Goal: Task Accomplishment & Management: Use online tool/utility

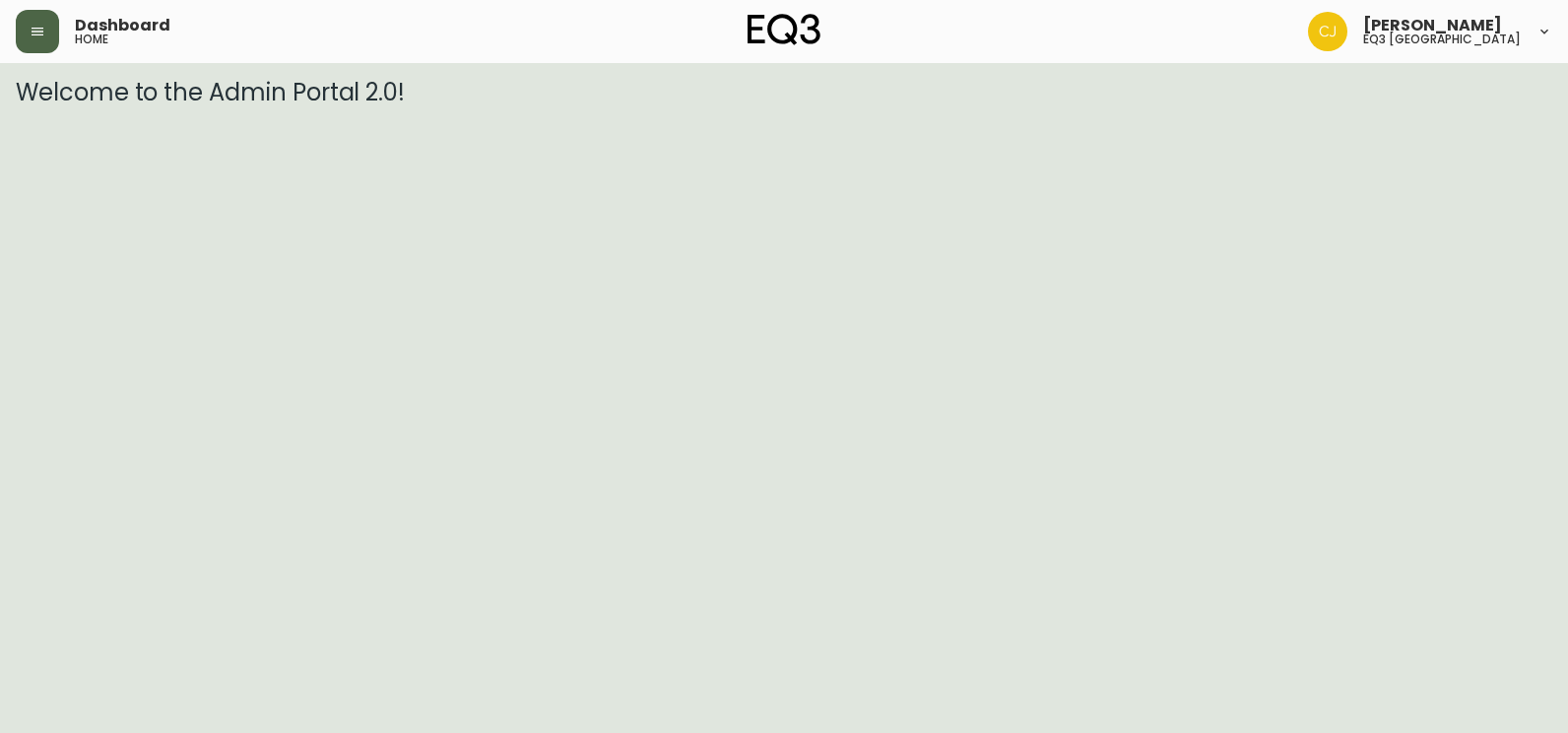
click at [42, 28] on icon "button" at bounding box center [38, 32] width 12 height 8
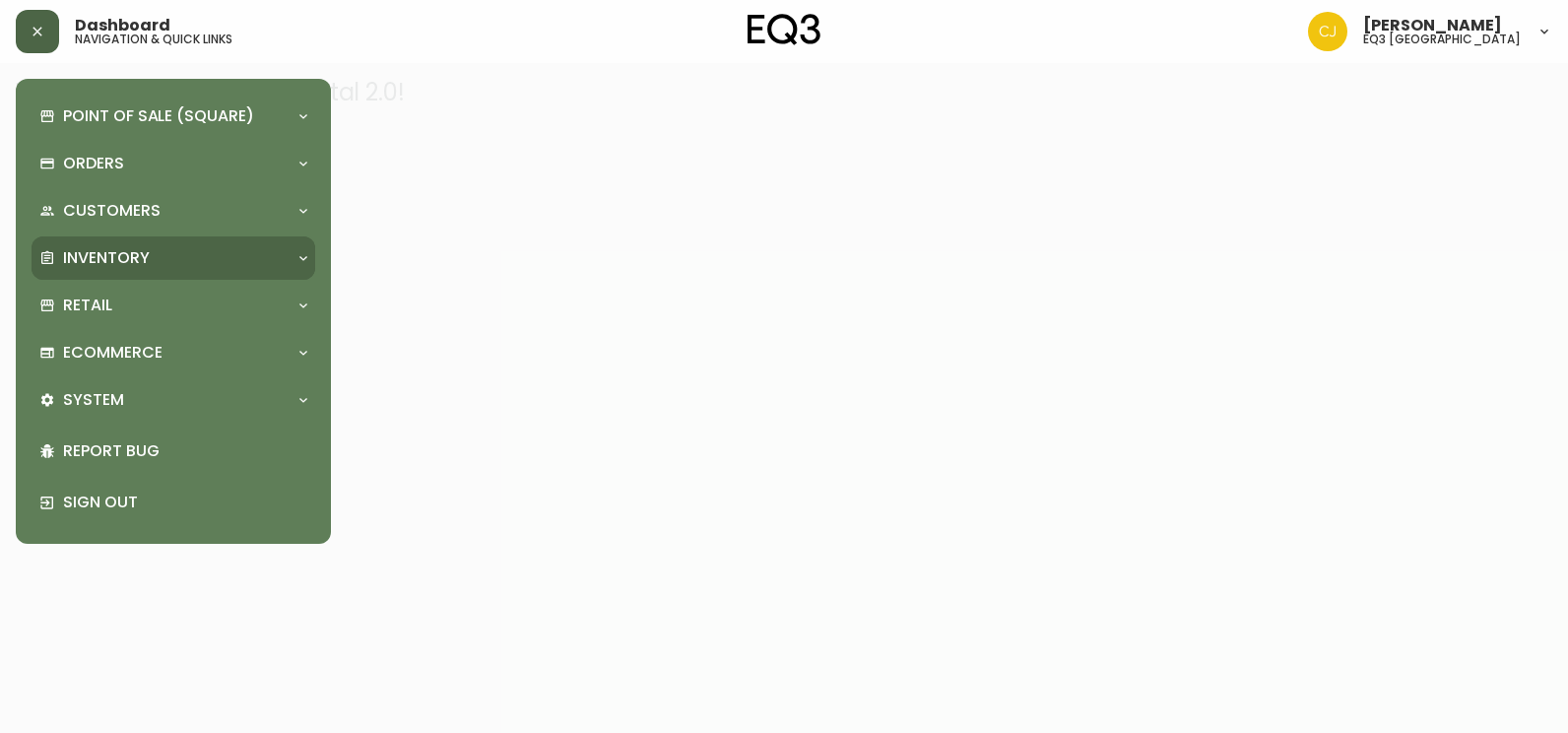
click at [129, 268] on p "Inventory" at bounding box center [105, 258] width 86 height 22
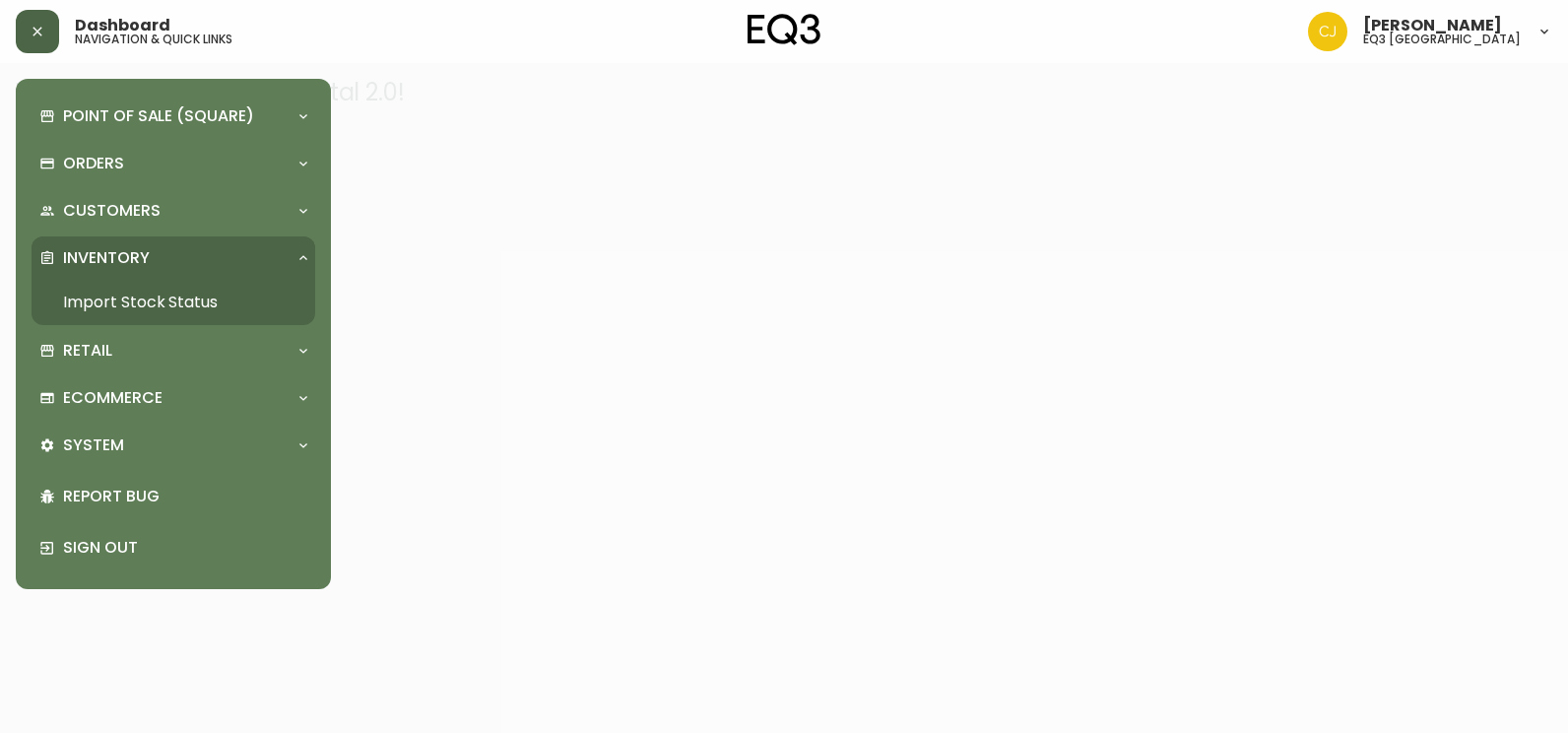
click at [157, 287] on link "Import Stock Status" at bounding box center [173, 303] width 283 height 46
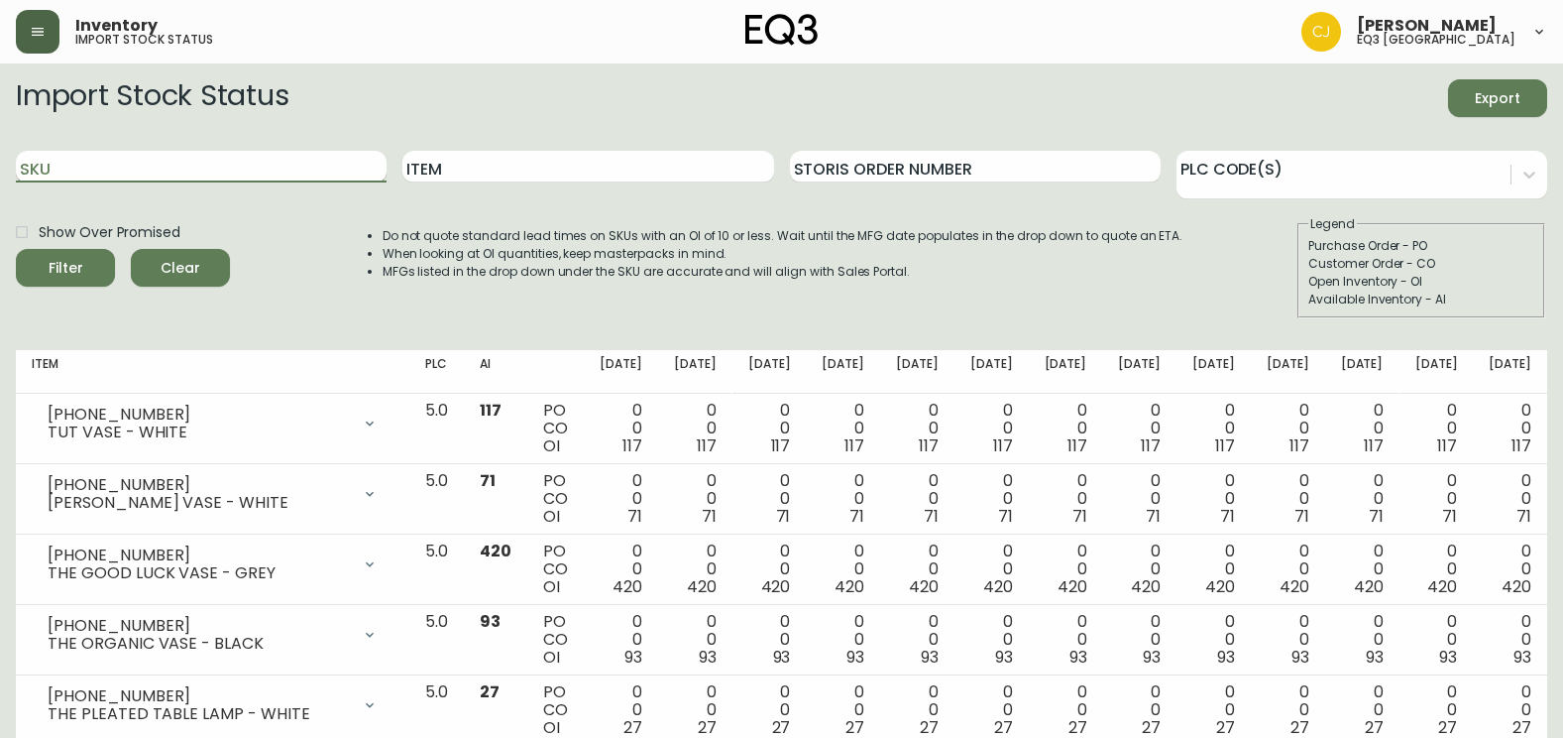
click at [287, 162] on input "SKU" at bounding box center [201, 167] width 371 height 32
paste input "[PHONE_NUMBER]"
click at [16, 249] on button "Filter" at bounding box center [65, 268] width 99 height 38
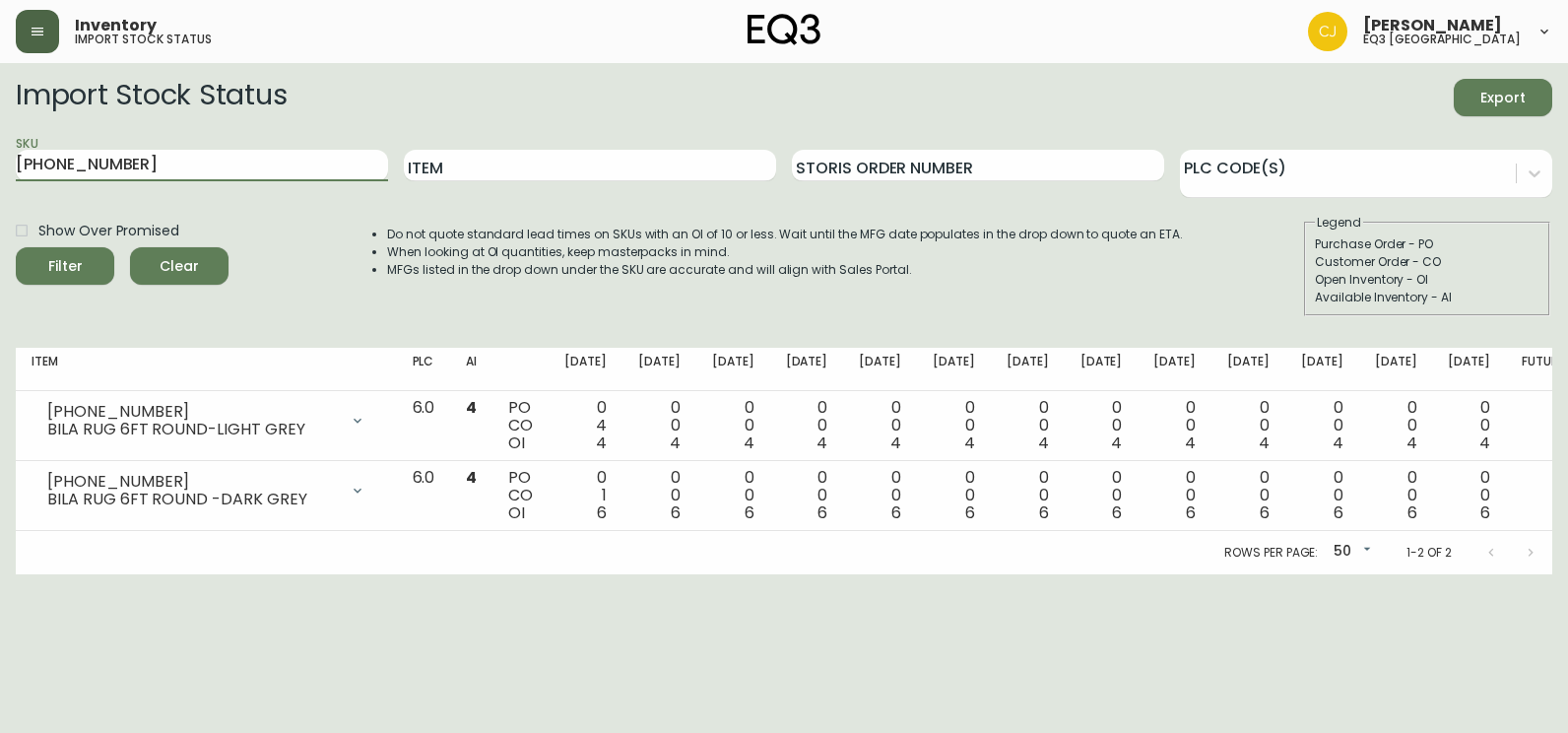
drag, startPoint x: 125, startPoint y: 166, endPoint x: 13, endPoint y: 165, distance: 112.0
click at [13, 165] on main "Import Stock Status Export SKU [PHONE_NUMBER] Item Storis Order Number PLC Code…" at bounding box center [784, 318] width 1568 height 511
paste input "767-0"
click at [16, 247] on button "Filter" at bounding box center [65, 266] width 98 height 38
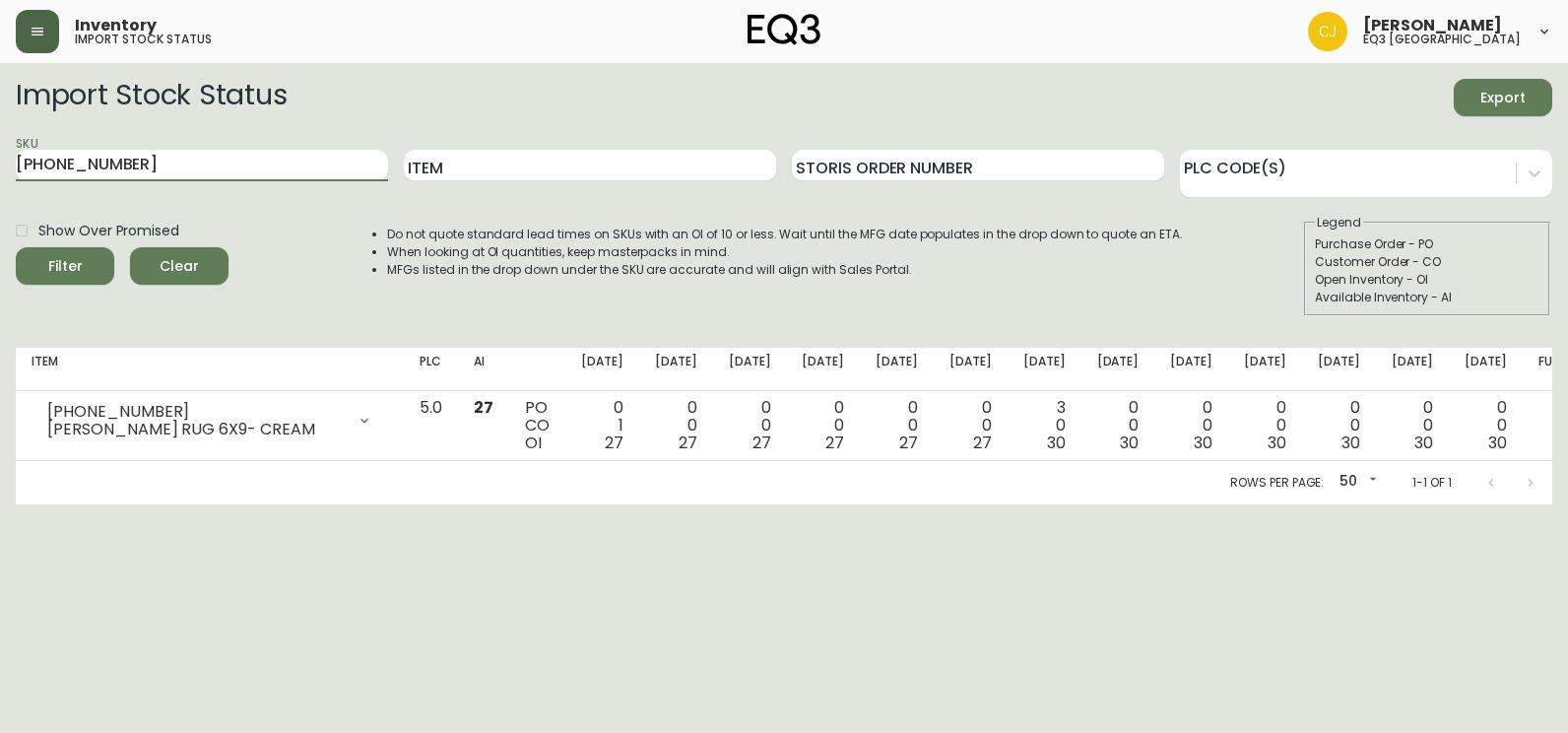
drag, startPoint x: 120, startPoint y: 170, endPoint x: -4, endPoint y: 153, distance: 125.2
click at [0, 153] on html "Inventory import stock status [PERSON_NAME] eq3 [GEOGRAPHIC_DATA] Import Stock …" at bounding box center [784, 252] width 1568 height 505
paste input "2"
type input "[PHONE_NUMBER]"
click at [16, 247] on button "Filter" at bounding box center [65, 266] width 98 height 38
